Goal: Information Seeking & Learning: Learn about a topic

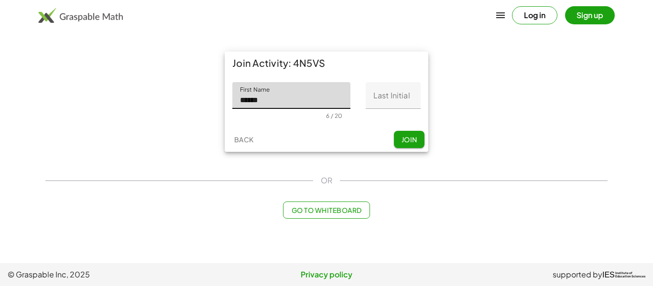
type input "******"
click at [389, 103] on input "Last Initial" at bounding box center [393, 95] width 55 height 27
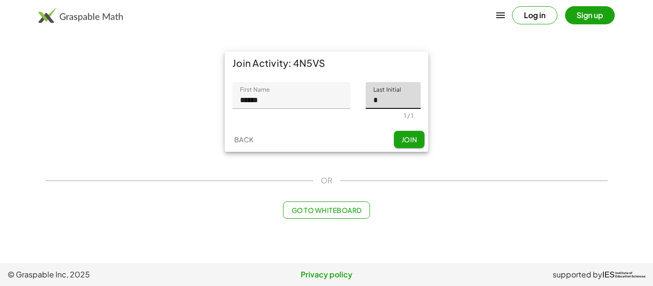
type input "*"
click at [402, 138] on span "Join" at bounding box center [409, 139] width 16 height 9
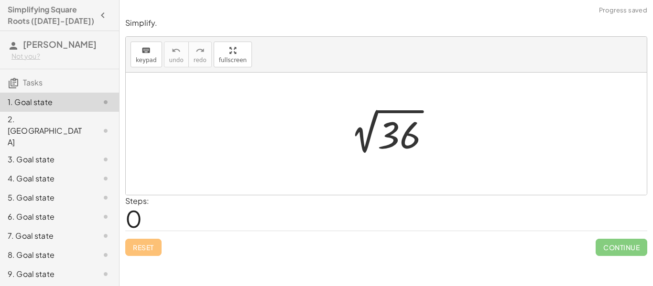
click at [396, 139] on div at bounding box center [389, 134] width 105 height 48
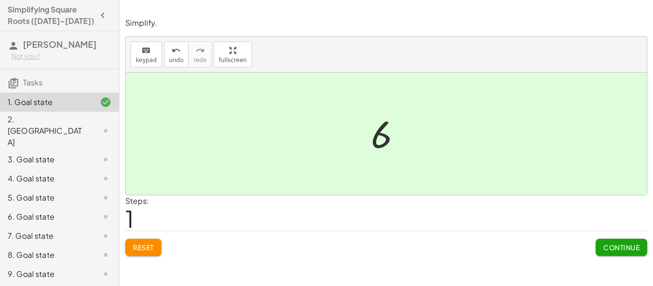
click at [624, 254] on button "Continue" at bounding box center [621, 247] width 52 height 17
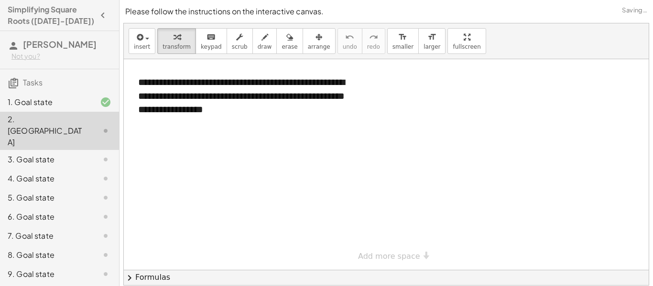
click at [85, 154] on div at bounding box center [98, 159] width 27 height 11
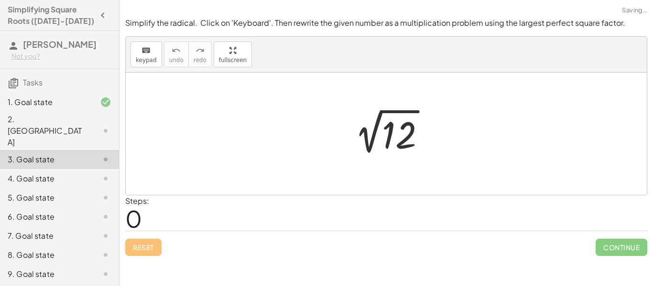
click at [394, 139] on div at bounding box center [390, 134] width 96 height 48
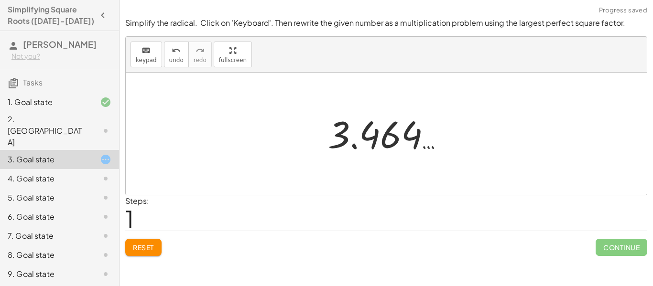
click at [394, 139] on div at bounding box center [389, 133] width 133 height 47
click at [128, 252] on button "Reset" at bounding box center [143, 247] width 36 height 17
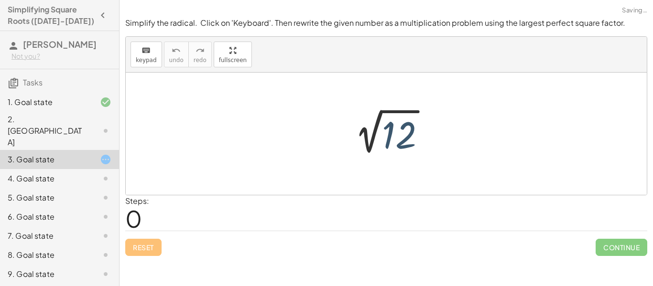
click at [405, 138] on div at bounding box center [390, 134] width 96 height 48
click at [403, 137] on div at bounding box center [390, 134] width 96 height 48
click at [403, 137] on div at bounding box center [393, 131] width 133 height 47
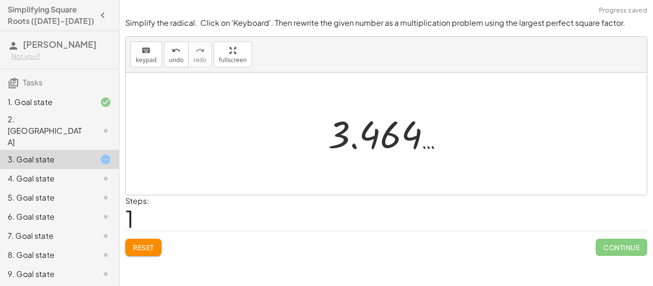
click at [141, 247] on span "Reset" at bounding box center [143, 247] width 21 height 9
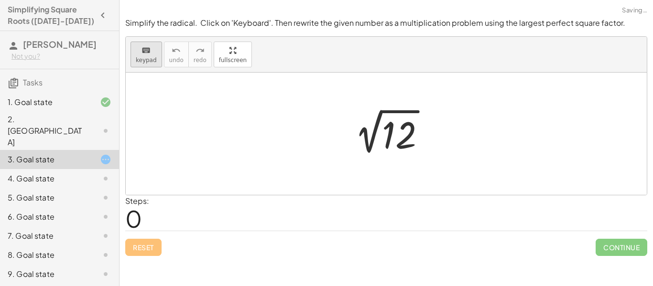
click at [141, 48] on icon "keyboard" at bounding box center [145, 50] width 9 height 11
click at [402, 139] on div at bounding box center [399, 135] width 34 height 43
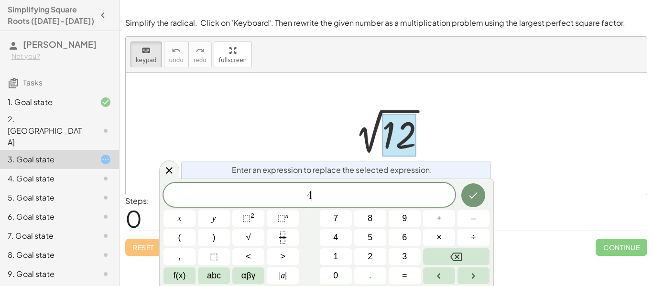
scroll to position [1, 0]
click at [436, 240] on span "×" at bounding box center [438, 237] width 5 height 13
click at [471, 201] on button "Done" at bounding box center [473, 195] width 24 height 24
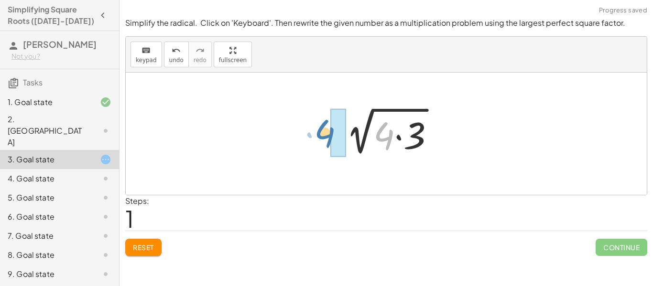
drag, startPoint x: 385, startPoint y: 138, endPoint x: 326, endPoint y: 136, distance: 58.8
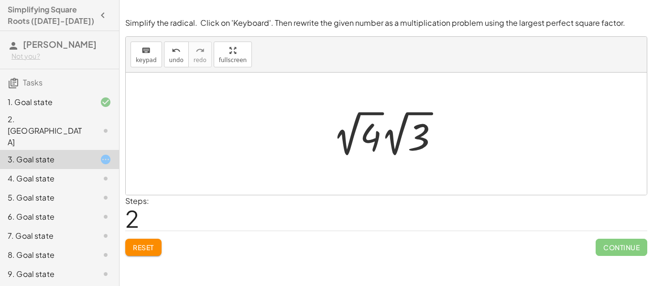
click at [358, 129] on div at bounding box center [389, 134] width 123 height 53
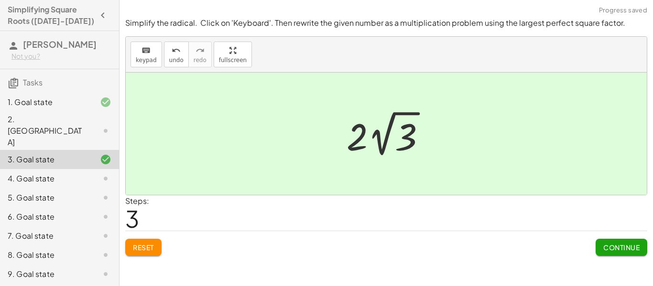
click at [615, 246] on span "Continue" at bounding box center [621, 247] width 36 height 9
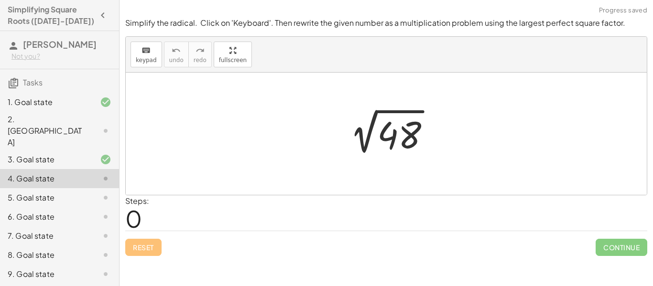
click at [393, 132] on div at bounding box center [390, 134] width 106 height 48
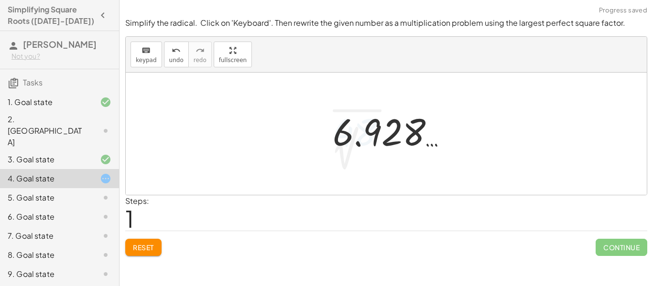
click at [393, 132] on div at bounding box center [394, 131] width 132 height 47
click at [140, 248] on span "Reset" at bounding box center [143, 247] width 21 height 9
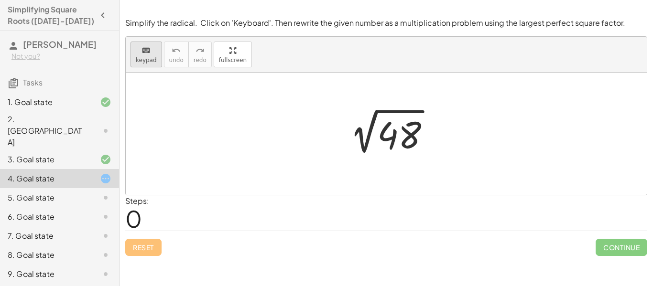
click at [138, 57] on span "keypad" at bounding box center [146, 60] width 21 height 7
click at [389, 135] on div at bounding box center [399, 135] width 44 height 43
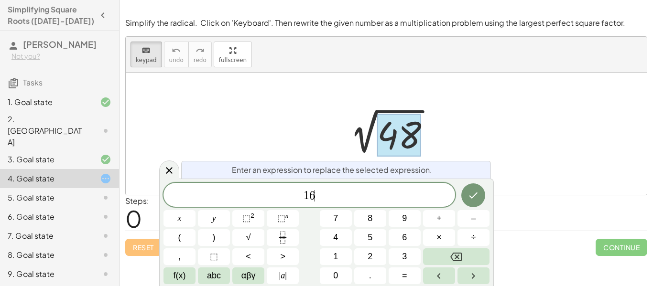
scroll to position [3, 0]
click at [439, 232] on span "×" at bounding box center [438, 237] width 5 height 13
click at [477, 195] on icon "Done" at bounding box center [472, 195] width 11 height 11
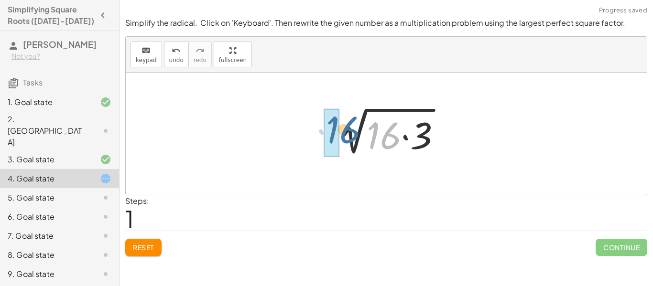
drag, startPoint x: 382, startPoint y: 138, endPoint x: 327, endPoint y: 128, distance: 55.9
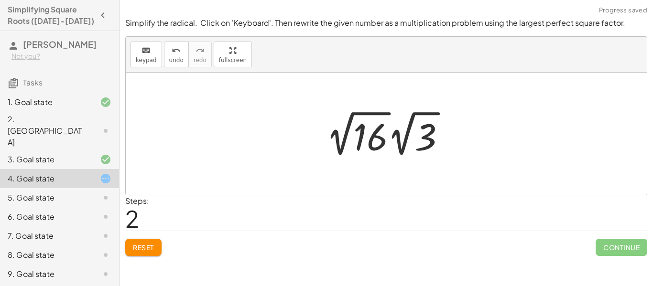
click at [367, 137] on div at bounding box center [389, 134] width 137 height 53
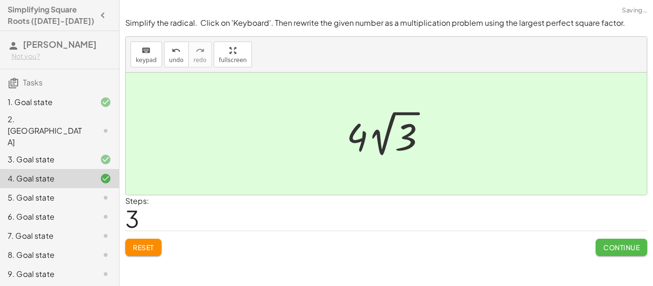
click at [620, 249] on span "Continue" at bounding box center [621, 247] width 36 height 9
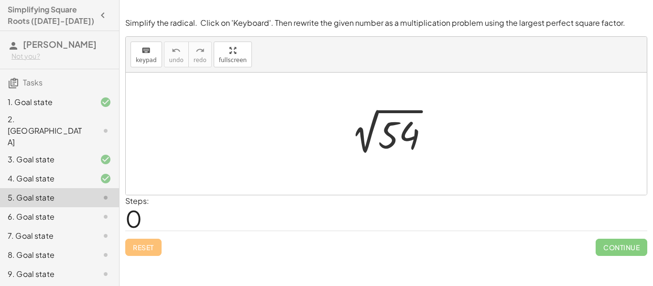
click at [391, 140] on div at bounding box center [389, 134] width 103 height 48
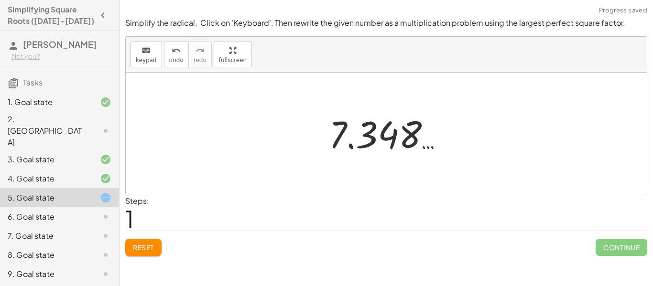
click at [140, 239] on button "Reset" at bounding box center [143, 247] width 36 height 17
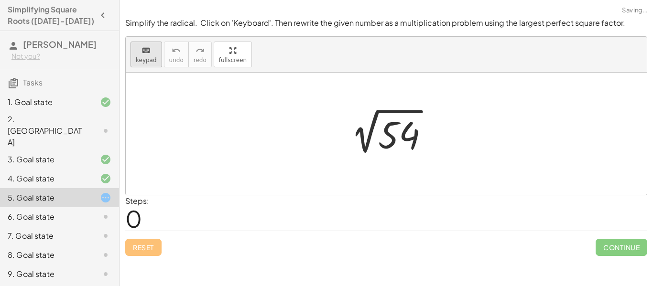
click at [151, 61] on span "keypad" at bounding box center [146, 60] width 21 height 7
click at [398, 145] on div at bounding box center [399, 135] width 42 height 43
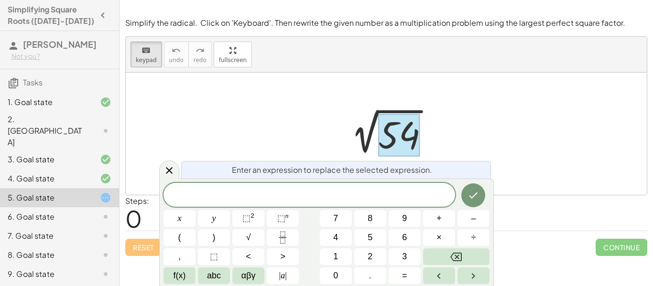
scroll to position [5, 0]
click at [428, 237] on button "×" at bounding box center [439, 237] width 32 height 17
click at [481, 199] on button "Done" at bounding box center [473, 195] width 24 height 24
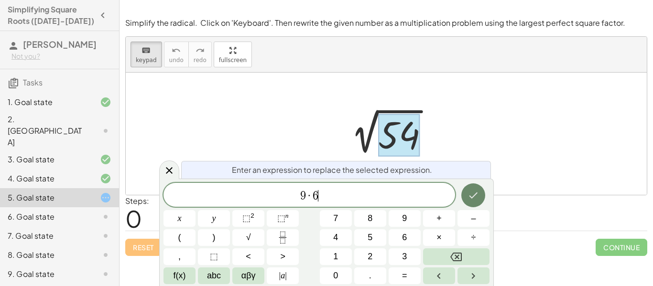
click at [479, 203] on button "Done" at bounding box center [473, 195] width 24 height 24
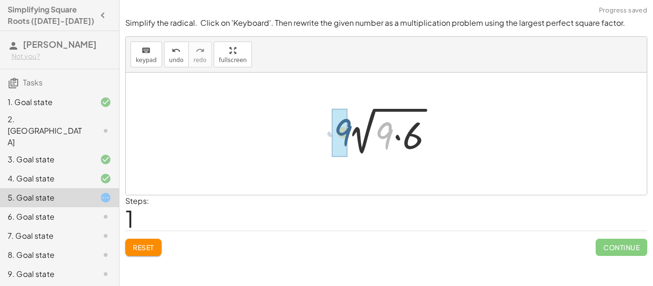
drag, startPoint x: 385, startPoint y: 135, endPoint x: 336, endPoint y: 131, distance: 48.9
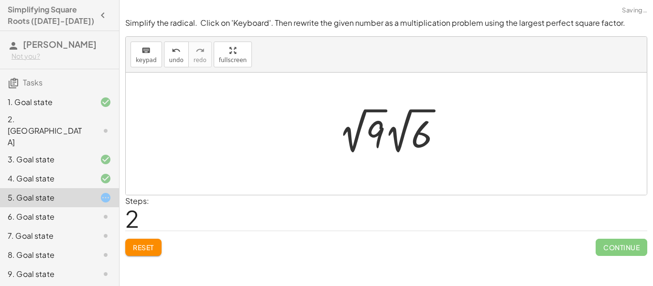
click at [372, 133] on div at bounding box center [394, 131] width 120 height 53
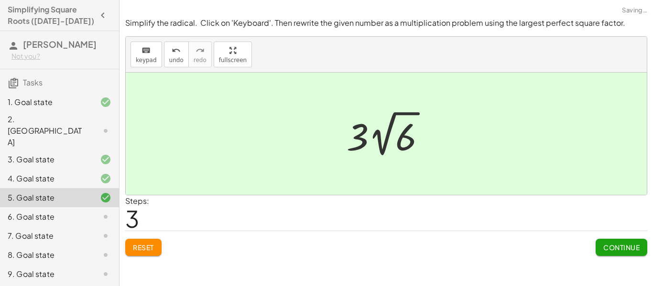
click at [623, 247] on span "Continue" at bounding box center [621, 247] width 36 height 9
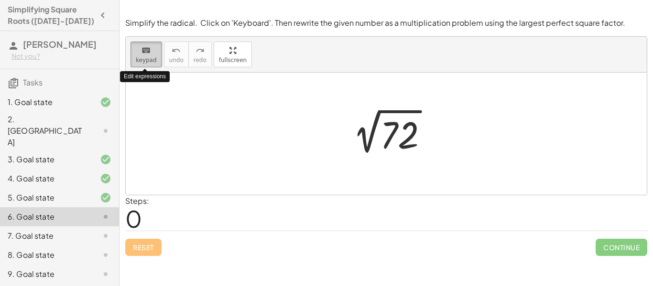
click at [147, 54] on icon "keyboard" at bounding box center [145, 50] width 9 height 11
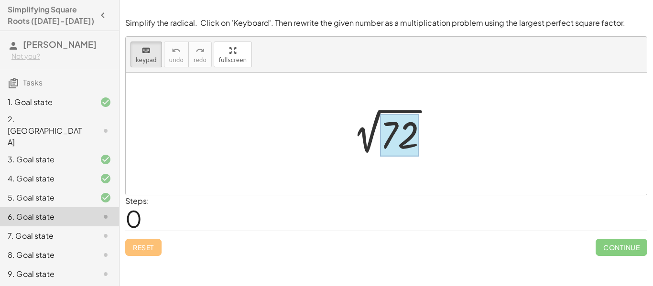
click at [408, 134] on div at bounding box center [399, 135] width 39 height 43
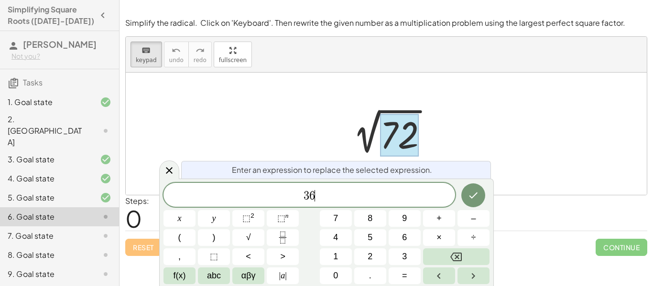
scroll to position [7, 0]
click at [443, 237] on button "×" at bounding box center [439, 237] width 32 height 17
click at [476, 197] on icon "Done" at bounding box center [472, 195] width 11 height 11
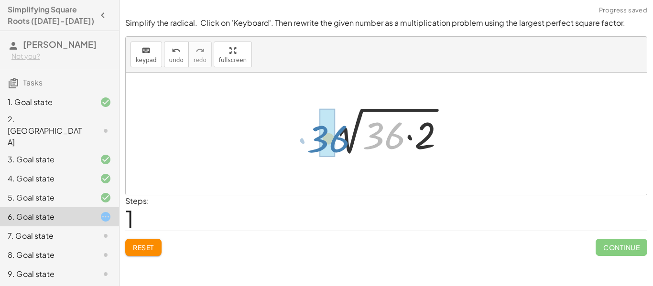
drag, startPoint x: 376, startPoint y: 140, endPoint x: 321, endPoint y: 143, distance: 55.1
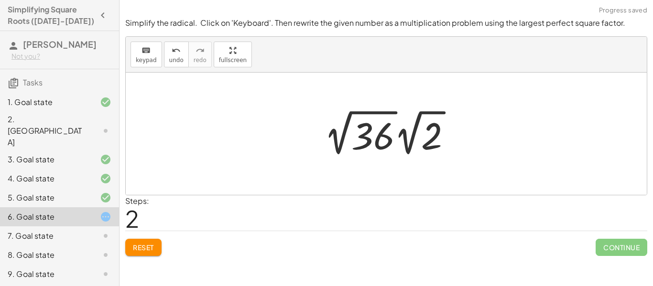
click at [376, 136] on div at bounding box center [391, 133] width 144 height 53
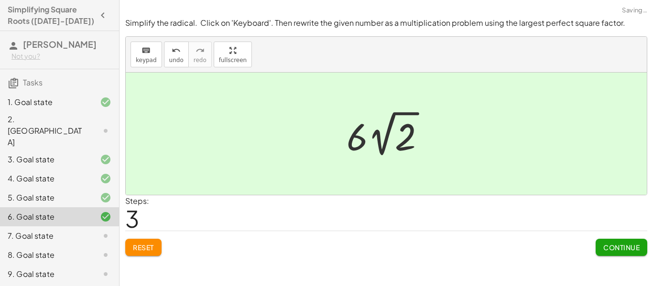
click at [622, 248] on span "Continue" at bounding box center [621, 247] width 36 height 9
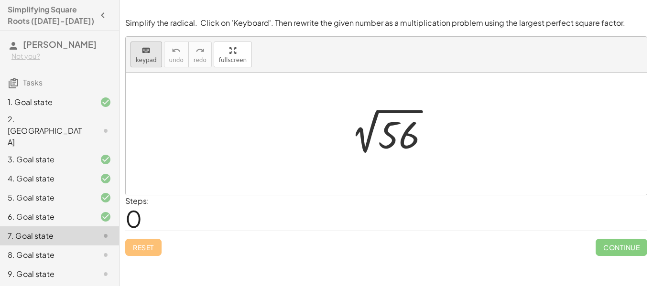
click at [147, 51] on icon "keyboard" at bounding box center [145, 50] width 9 height 11
click at [392, 135] on div at bounding box center [399, 135] width 42 height 43
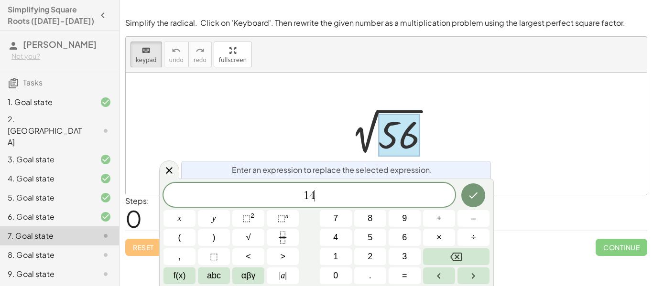
scroll to position [9, 0]
click at [433, 235] on button "×" at bounding box center [439, 237] width 32 height 17
click at [433, 234] on button "×" at bounding box center [439, 237] width 32 height 17
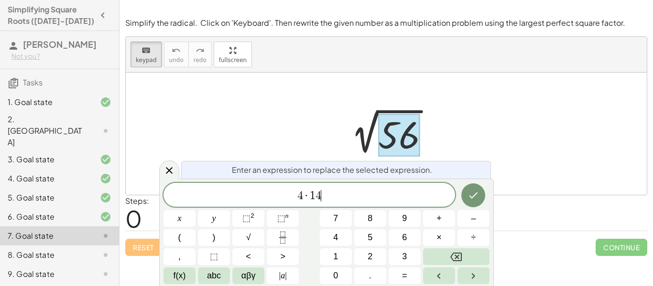
click at [195, 210] on div at bounding box center [179, 218] width 32 height 17
click at [467, 194] on icon "Done" at bounding box center [472, 195] width 11 height 11
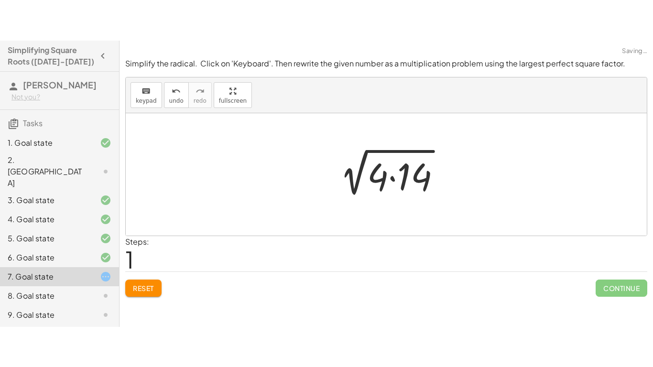
scroll to position [0, 0]
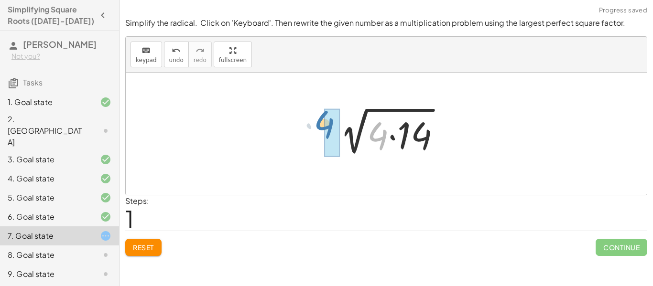
drag, startPoint x: 375, startPoint y: 137, endPoint x: 322, endPoint y: 126, distance: 54.3
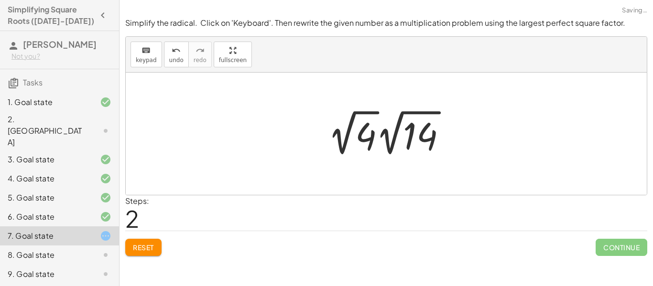
click at [364, 144] on div at bounding box center [391, 133] width 136 height 53
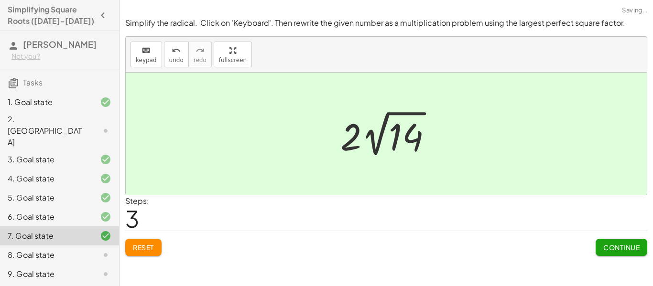
click at [619, 250] on span "Continue" at bounding box center [621, 247] width 36 height 9
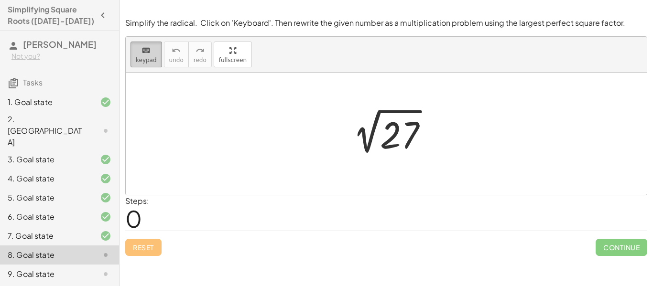
click at [151, 62] on span "keypad" at bounding box center [146, 60] width 21 height 7
click at [0, 0] on div "Simplify the radical. Click on 'Keyboard'. Then rewrite the given number as a m…" at bounding box center [0, 0] width 0 height 0
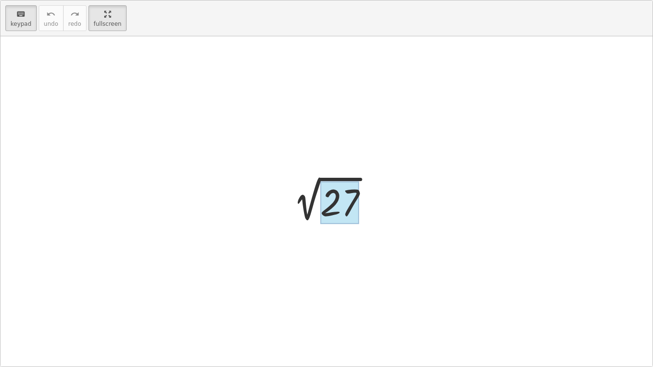
click at [343, 204] on div at bounding box center [339, 203] width 39 height 43
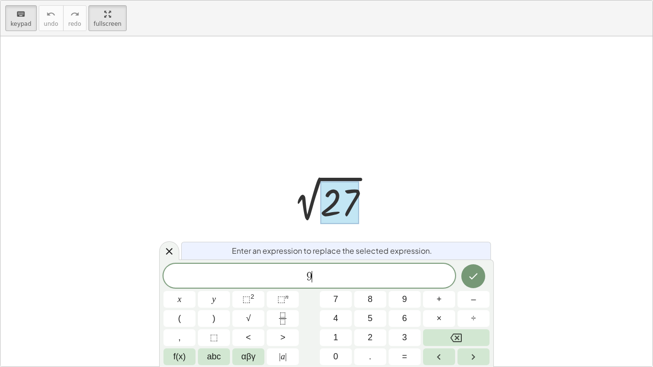
scroll to position [1, 0]
click at [431, 286] on button "×" at bounding box center [439, 318] width 32 height 17
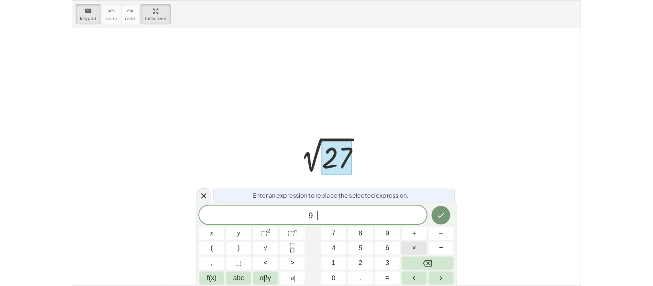
scroll to position [1, 0]
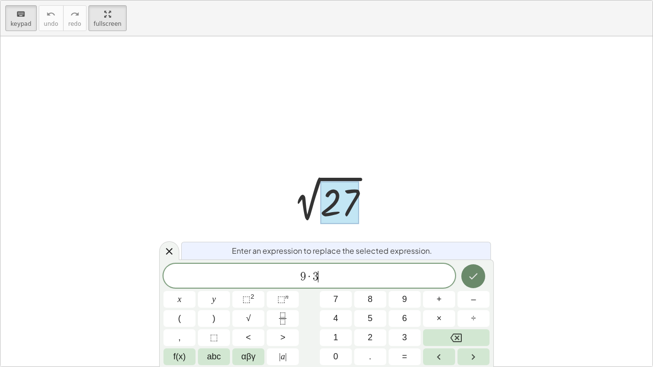
click at [471, 271] on icon "Done" at bounding box center [472, 275] width 11 height 11
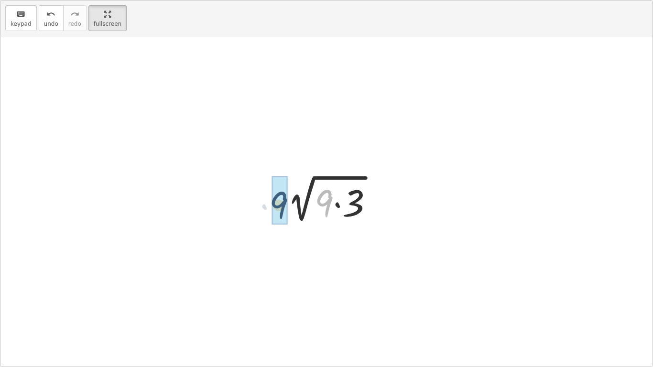
drag, startPoint x: 326, startPoint y: 205, endPoint x: 280, endPoint y: 206, distance: 45.9
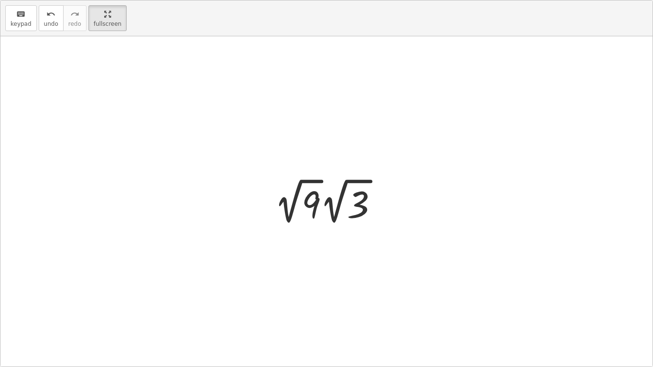
click at [298, 206] on div at bounding box center [329, 201] width 121 height 53
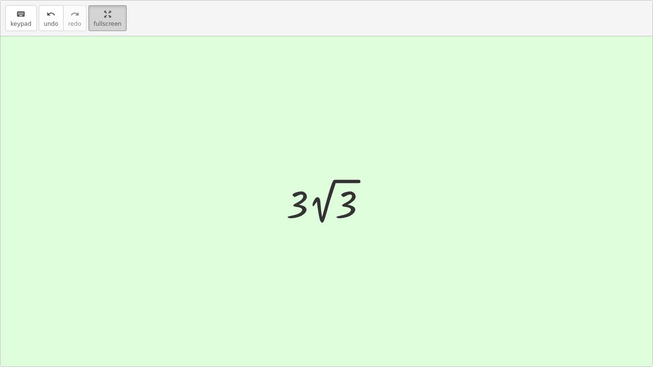
click at [105, 0] on html "**********" at bounding box center [326, 183] width 653 height 367
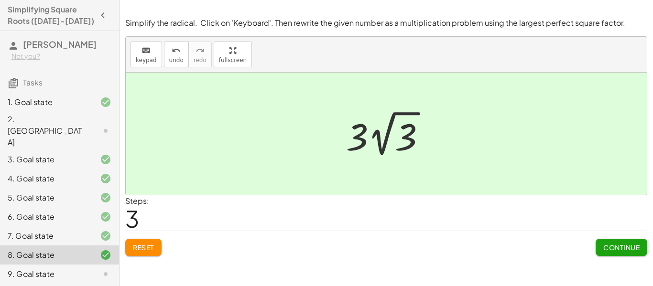
click at [621, 245] on span "Continue" at bounding box center [621, 247] width 36 height 9
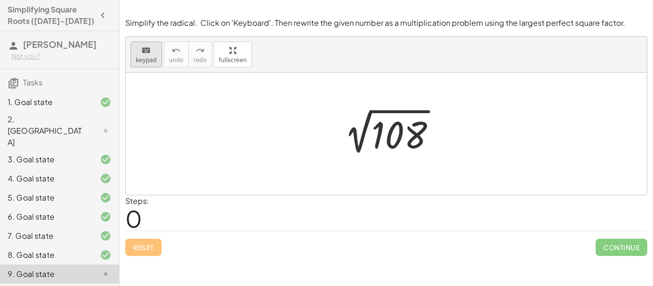
click at [142, 54] on icon "keyboard" at bounding box center [145, 50] width 9 height 11
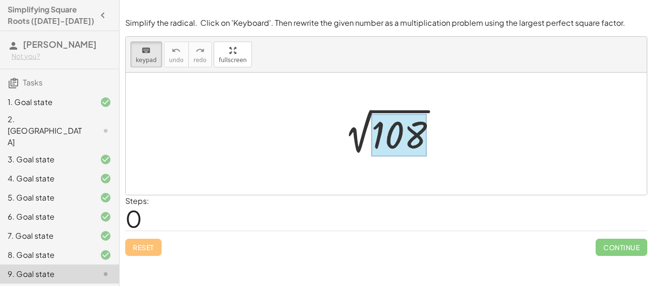
click at [398, 130] on div at bounding box center [398, 135] width 55 height 43
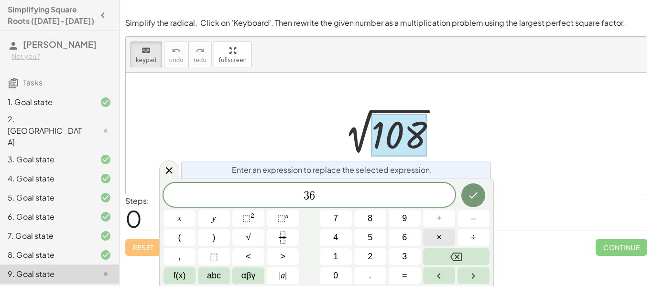
click at [431, 232] on button "×" at bounding box center [439, 237] width 32 height 17
click at [472, 193] on icon "Done" at bounding box center [472, 195] width 11 height 11
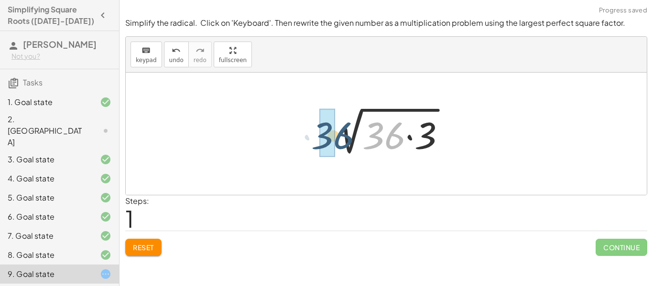
drag, startPoint x: 391, startPoint y: 138, endPoint x: 339, endPoint y: 137, distance: 52.1
click at [339, 137] on div at bounding box center [390, 133] width 136 height 49
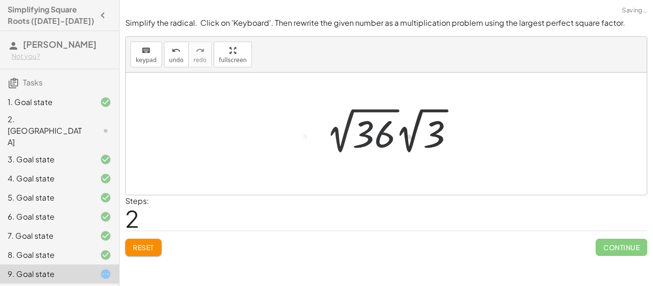
click at [370, 134] on div at bounding box center [393, 131] width 145 height 53
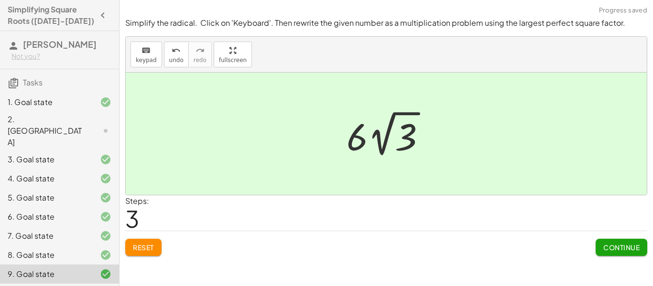
click at [604, 248] on span "Continue" at bounding box center [621, 247] width 36 height 9
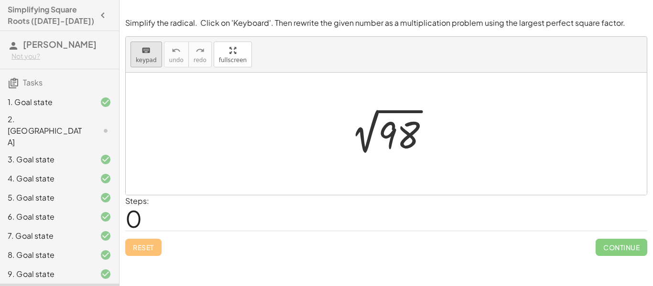
click at [137, 59] on span "keypad" at bounding box center [146, 60] width 21 height 7
click at [376, 141] on div at bounding box center [389, 134] width 103 height 48
click at [395, 141] on div at bounding box center [399, 135] width 42 height 43
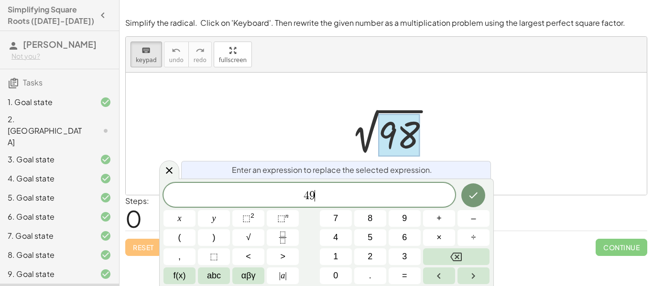
scroll to position [3, 0]
click at [432, 235] on button "×" at bounding box center [439, 237] width 32 height 17
click at [472, 199] on icon "Done" at bounding box center [472, 195] width 11 height 11
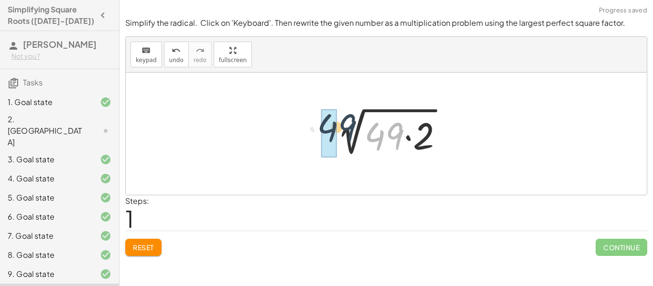
drag, startPoint x: 385, startPoint y: 139, endPoint x: 335, endPoint y: 129, distance: 50.6
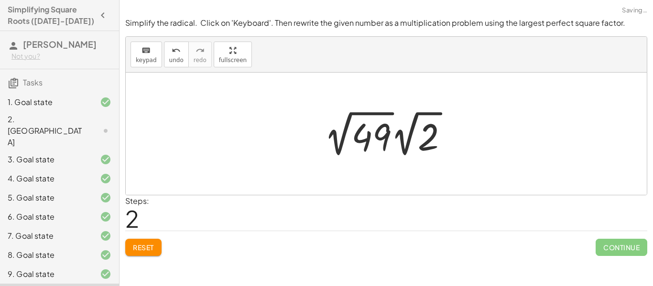
click at [351, 128] on div at bounding box center [389, 134] width 141 height 53
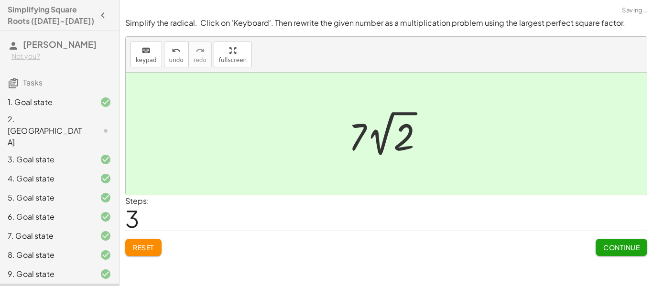
click at [629, 253] on button "Continue" at bounding box center [621, 247] width 52 height 17
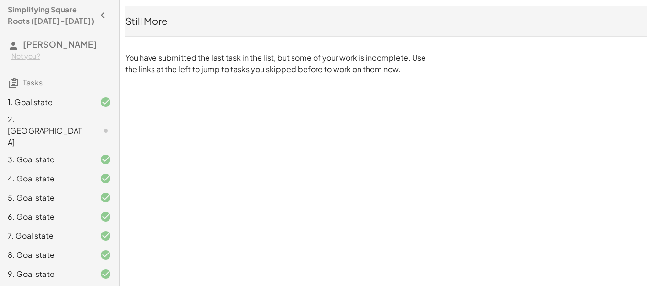
click at [58, 117] on div "2. [GEOGRAPHIC_DATA]" at bounding box center [46, 131] width 77 height 34
click at [84, 122] on div "2. [GEOGRAPHIC_DATA]" at bounding box center [46, 131] width 77 height 34
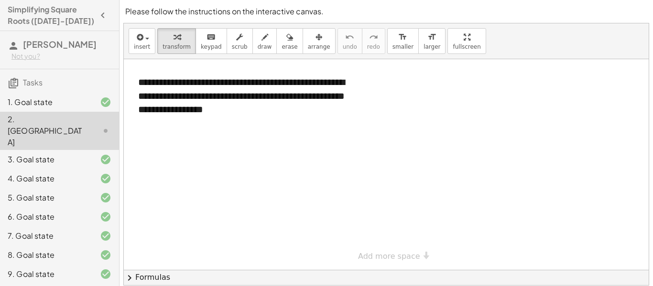
click at [250, 144] on div at bounding box center [386, 164] width 525 height 211
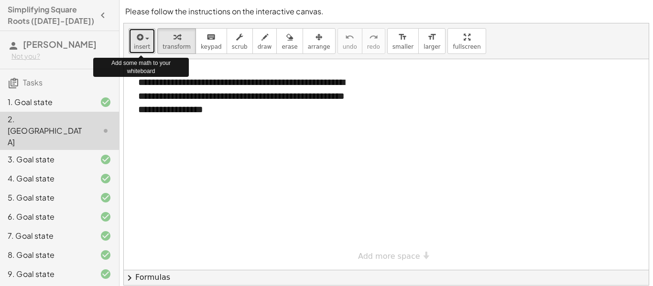
click at [139, 44] on span "insert" at bounding box center [142, 46] width 16 height 7
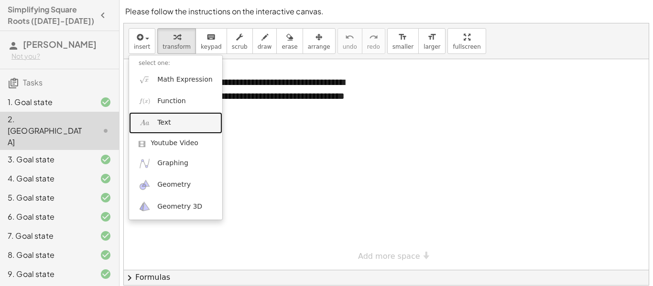
click at [182, 119] on link "Text" at bounding box center [175, 123] width 93 height 22
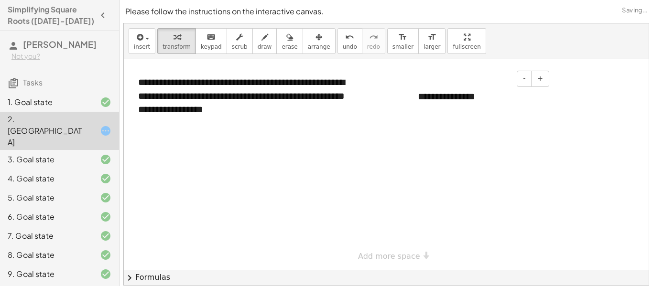
click at [450, 94] on div "**********" at bounding box center [479, 96] width 143 height 33
click at [471, 97] on div "**********" at bounding box center [479, 96] width 143 height 33
click at [503, 170] on div at bounding box center [386, 164] width 525 height 211
click at [308, 47] on span "arrange" at bounding box center [319, 46] width 22 height 7
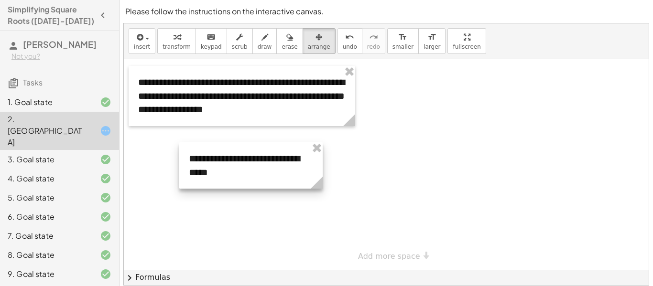
drag, startPoint x: 477, startPoint y: 120, endPoint x: 248, endPoint y: 182, distance: 237.2
click at [248, 182] on div at bounding box center [250, 165] width 143 height 46
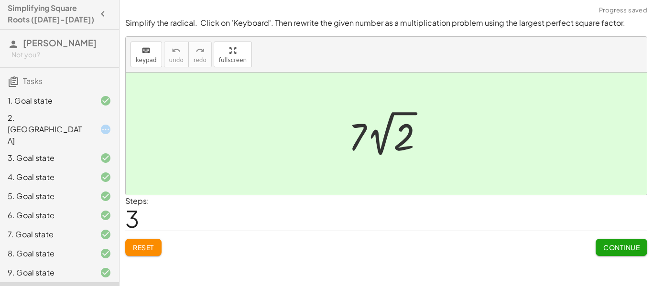
click at [612, 244] on span "Continue" at bounding box center [621, 247] width 36 height 9
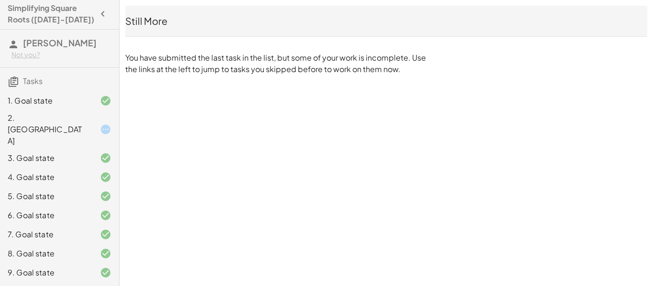
click at [106, 124] on icon at bounding box center [105, 129] width 11 height 11
click at [65, 125] on div "2. [GEOGRAPHIC_DATA]" at bounding box center [46, 129] width 77 height 34
click at [74, 119] on div "2. [GEOGRAPHIC_DATA]" at bounding box center [46, 129] width 77 height 34
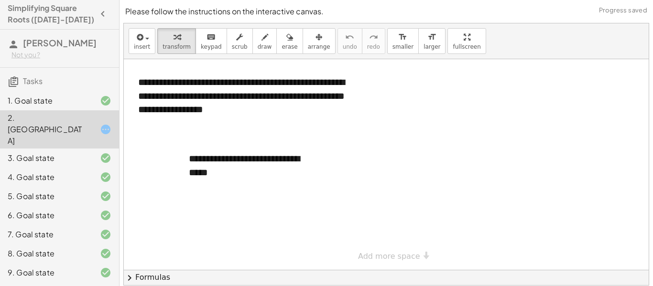
scroll to position [30, 0]
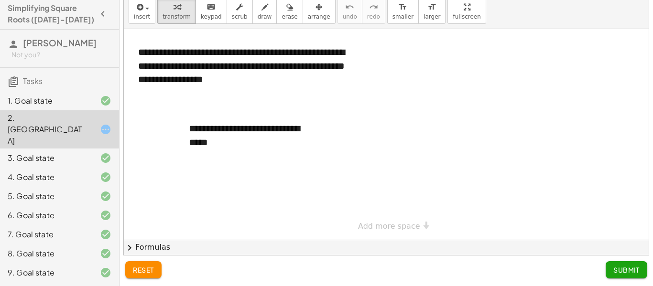
click at [618, 270] on span "Submit" at bounding box center [626, 270] width 26 height 9
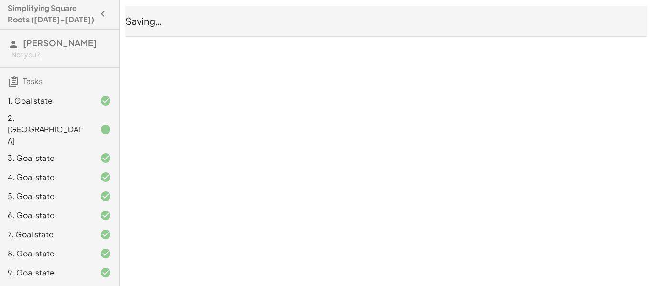
scroll to position [0, 0]
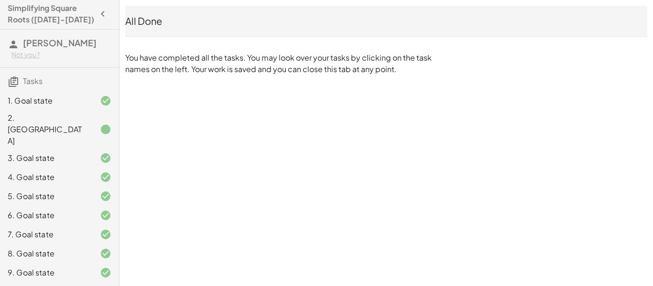
click at [46, 117] on div "2. [GEOGRAPHIC_DATA]" at bounding box center [46, 129] width 77 height 34
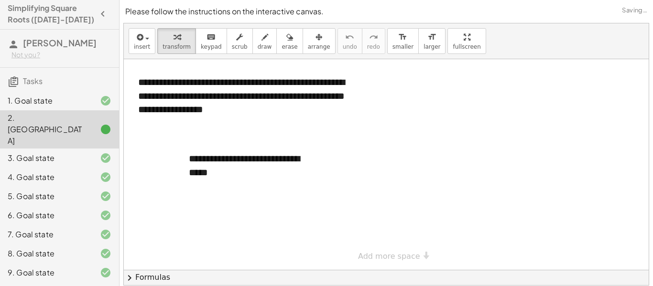
click at [76, 120] on div "2. [GEOGRAPHIC_DATA]" at bounding box center [46, 129] width 77 height 34
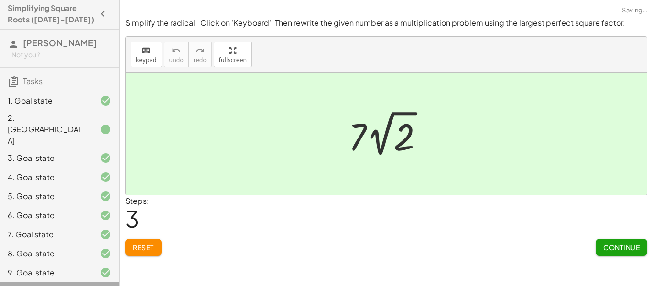
scroll to position [0, 0]
click at [595, 252] on button "Continue" at bounding box center [621, 247] width 52 height 17
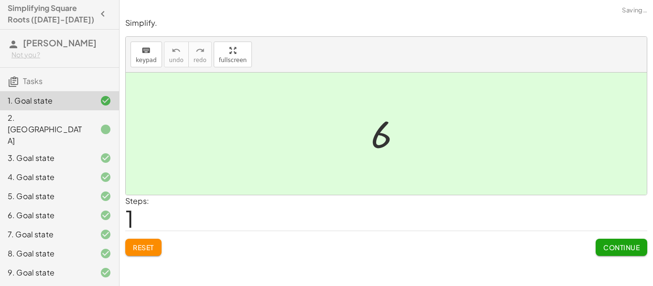
click at [625, 248] on span "Continue" at bounding box center [621, 247] width 36 height 9
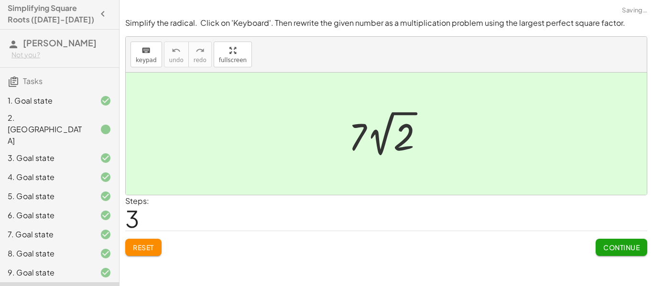
click at [603, 244] on span "Continue" at bounding box center [621, 247] width 36 height 9
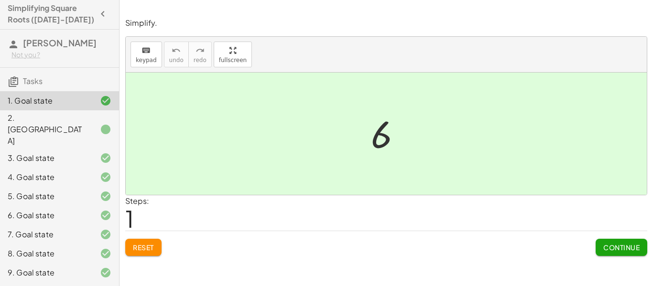
click at [42, 119] on div "2. [GEOGRAPHIC_DATA]" at bounding box center [46, 129] width 77 height 34
